Goal: Navigation & Orientation: Understand site structure

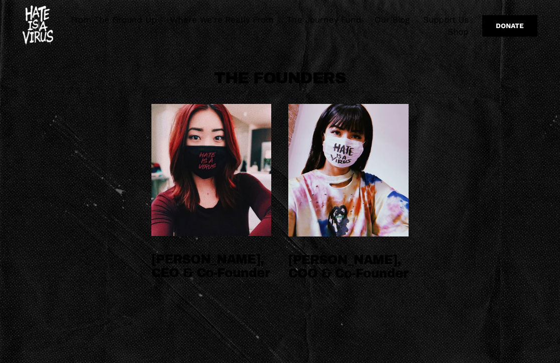
click at [148, 19] on link "From The Ground Up" at bounding box center [114, 20] width 86 height 12
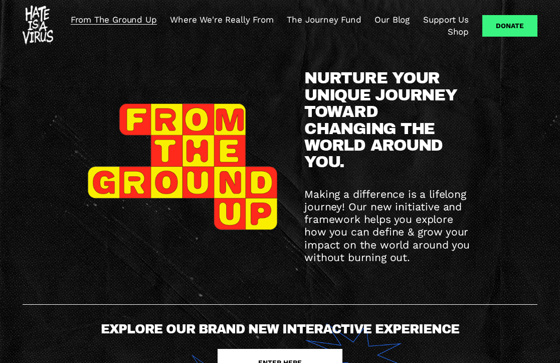
click at [241, 20] on link "Where We're Really From" at bounding box center [221, 20] width 103 height 12
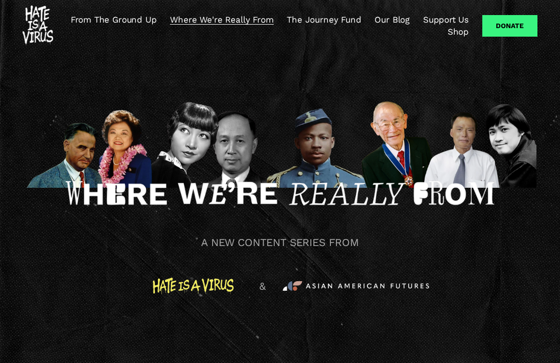
click at [315, 22] on link "The Journey Fund" at bounding box center [324, 20] width 74 height 12
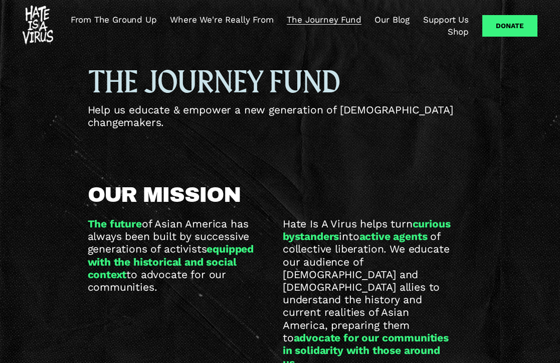
click at [398, 18] on link "Our Blog" at bounding box center [392, 20] width 35 height 12
click at [121, 18] on link "From The Ground Up" at bounding box center [114, 20] width 86 height 12
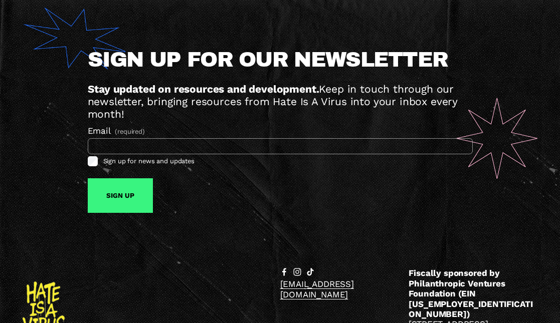
scroll to position [6001, 0]
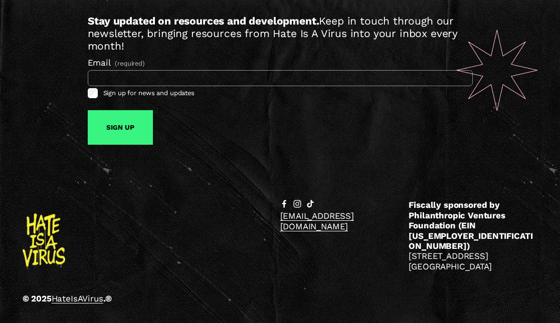
click at [298, 208] on use "instagram-unauth" at bounding box center [297, 205] width 8 height 8
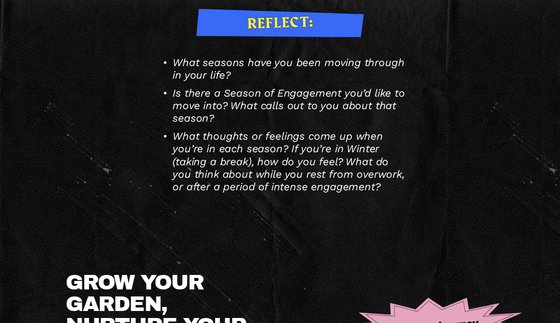
scroll to position [5623, 0]
